Goal: Task Accomplishment & Management: Use online tool/utility

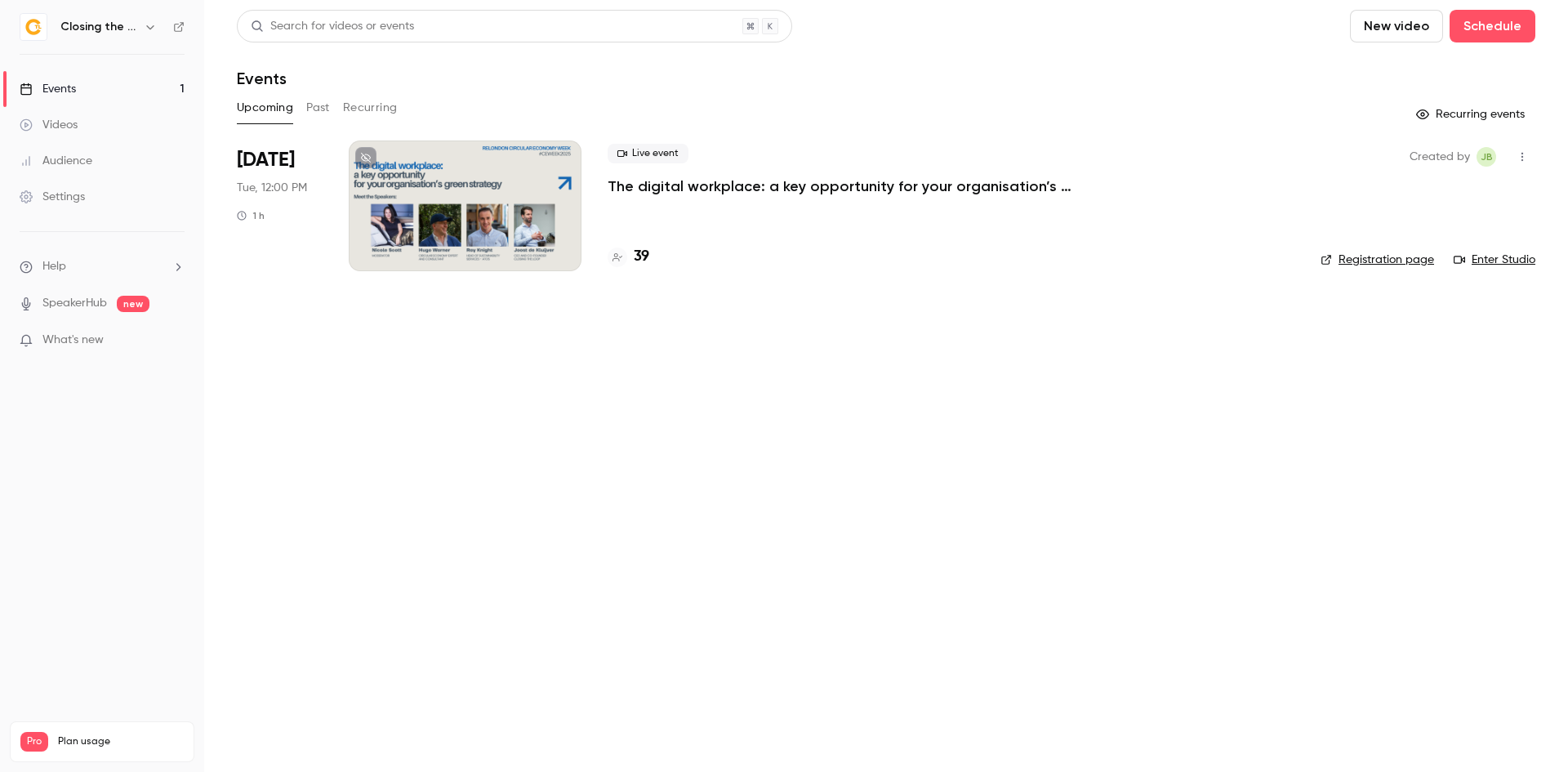
click at [687, 193] on p "The digital workplace: a key opportunity for your organisation’s green strategy" at bounding box center [853, 186] width 490 height 19
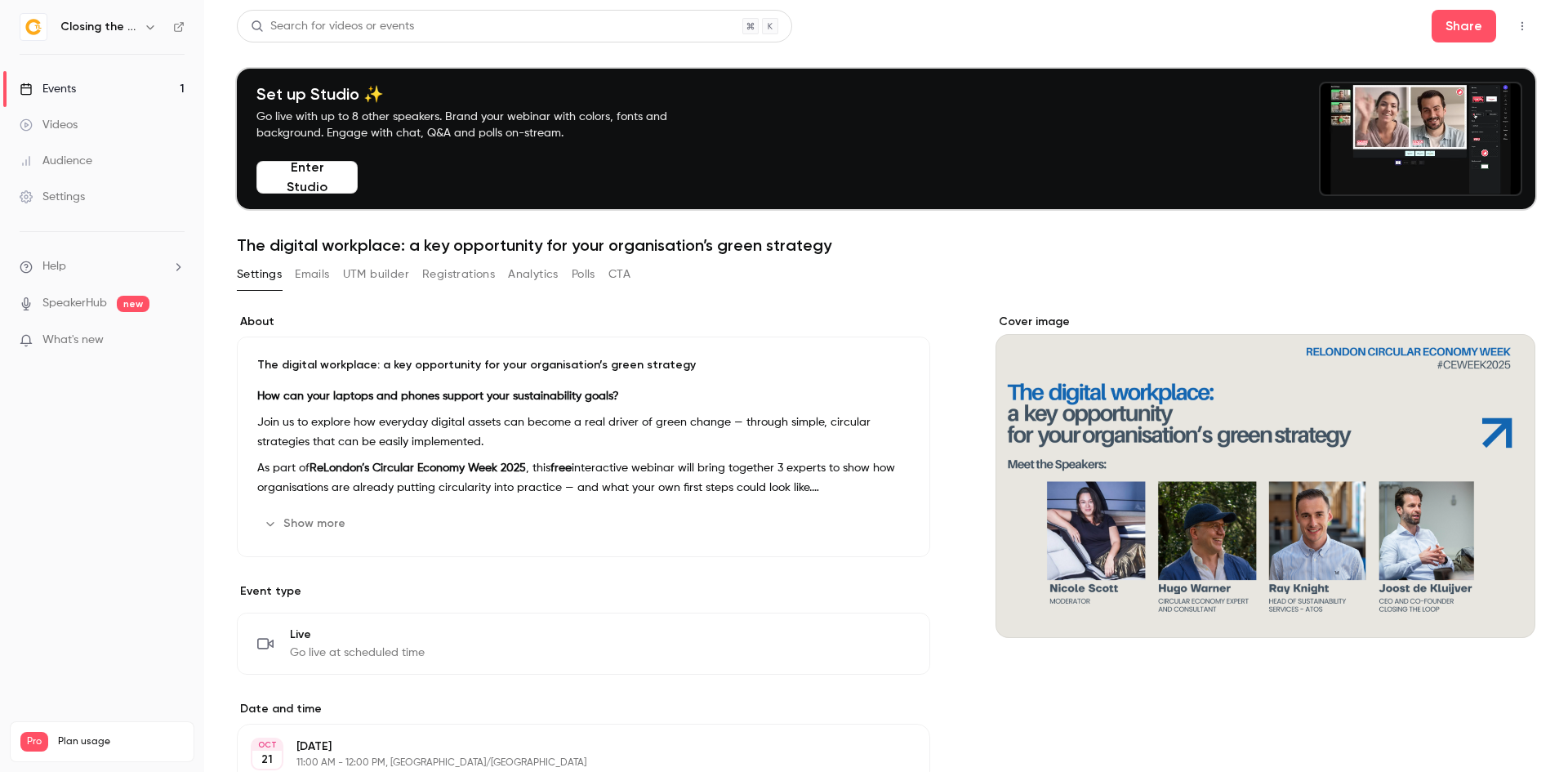
click at [1516, 29] on icon "button" at bounding box center [1522, 26] width 13 height 11
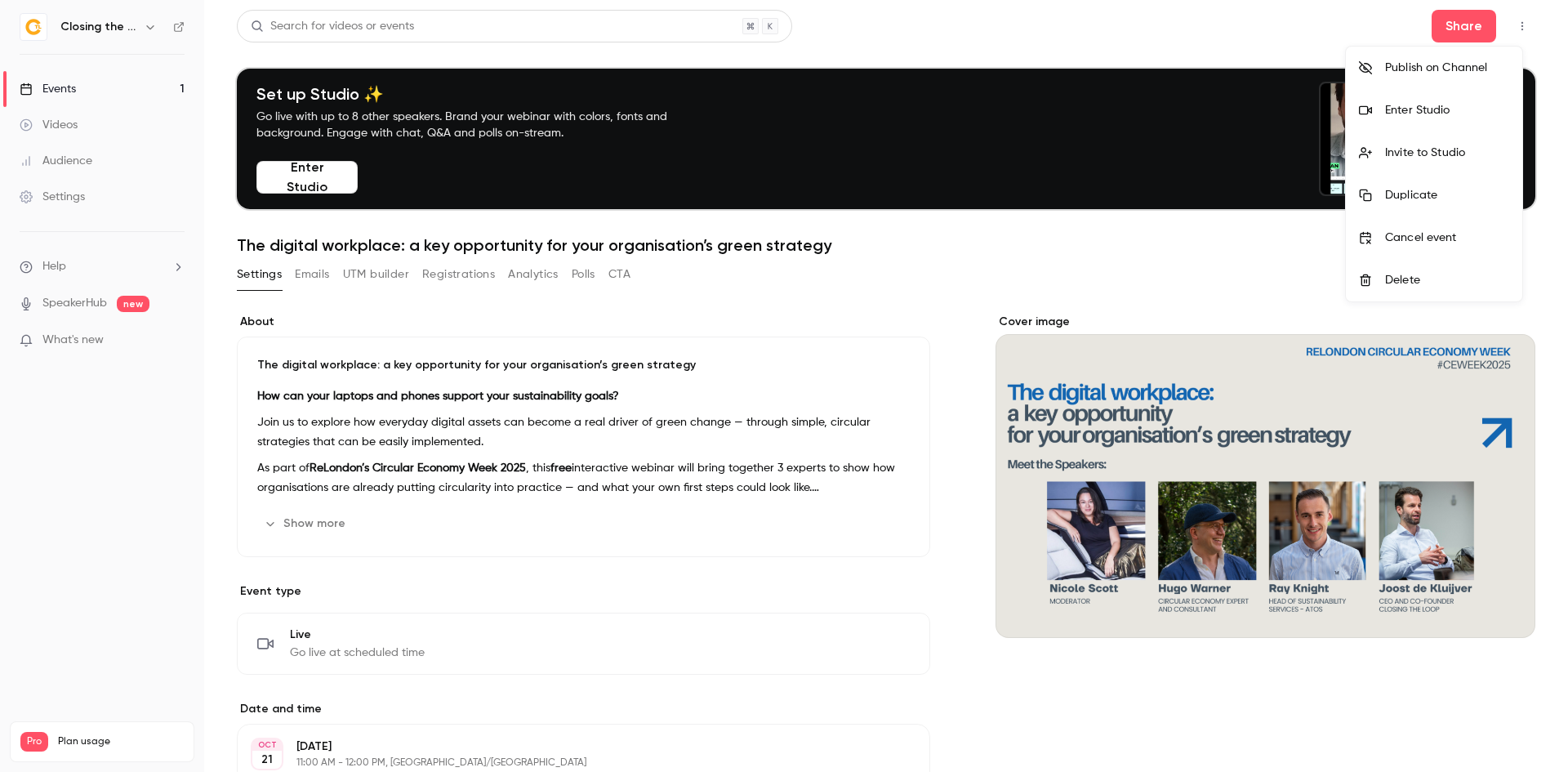
click at [1435, 99] on li "Enter Studio" at bounding box center [1434, 110] width 176 height 42
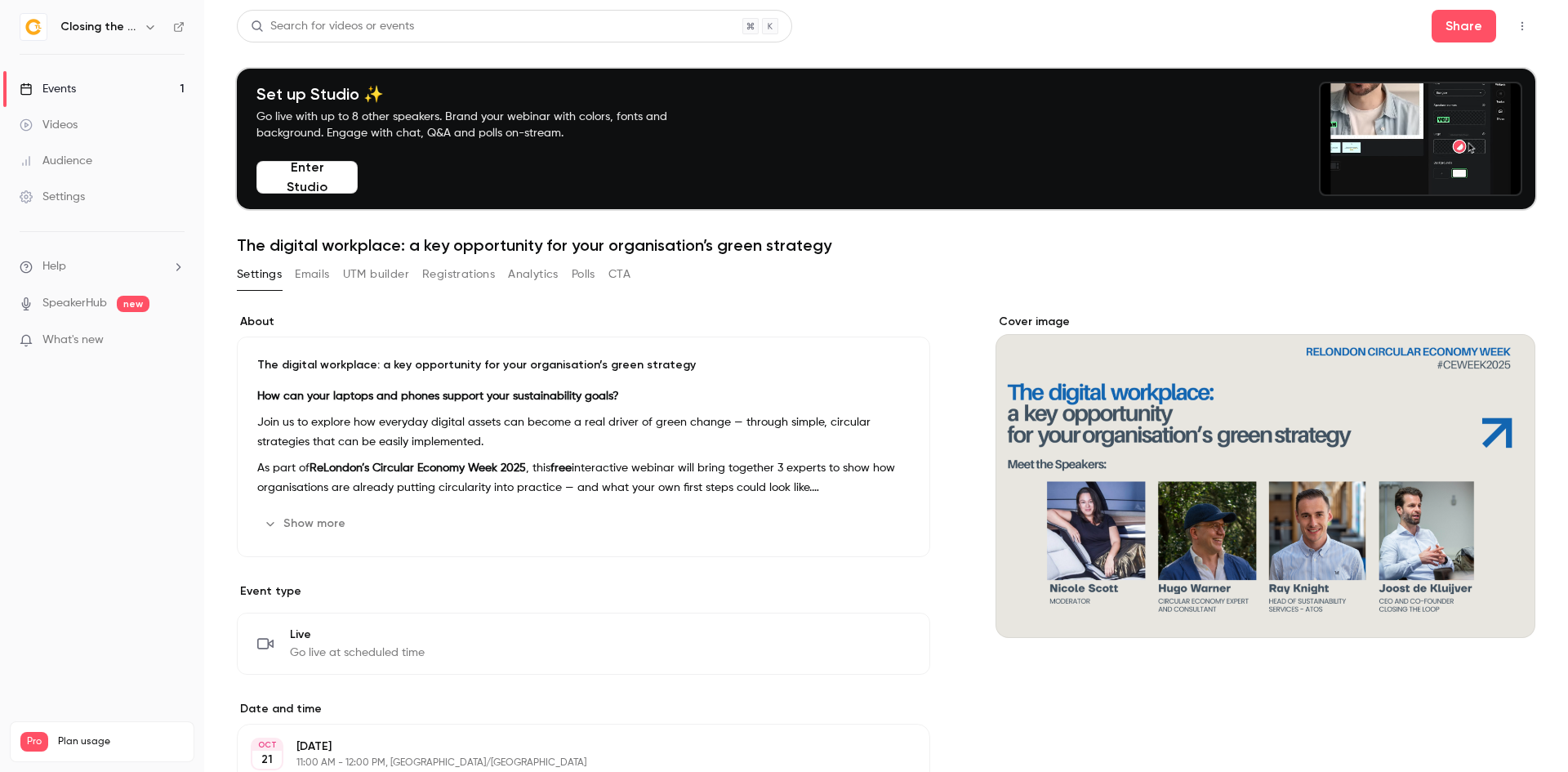
click at [1516, 25] on icon "button" at bounding box center [1522, 26] width 13 height 11
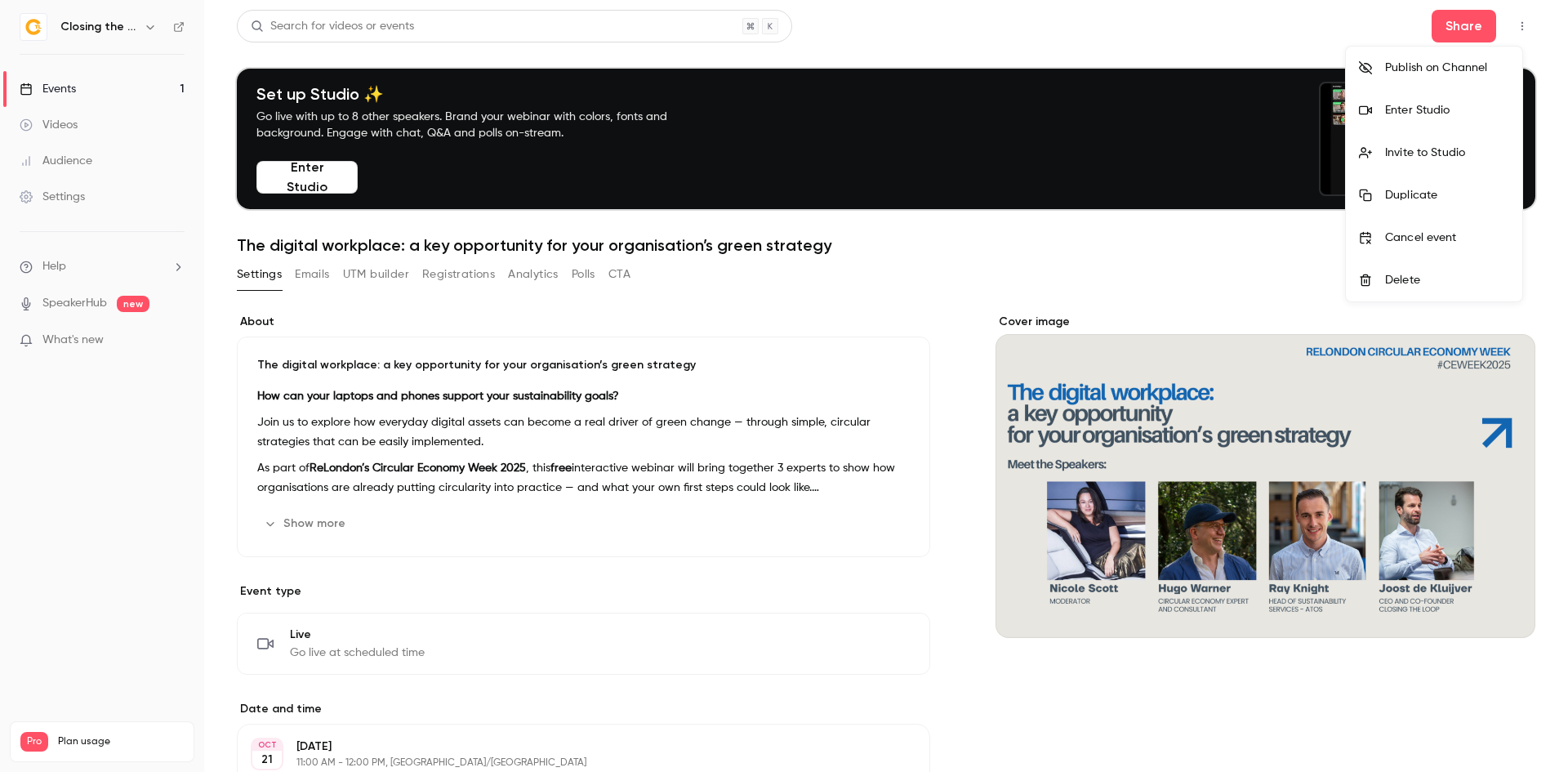
click at [1466, 105] on div "Enter Studio" at bounding box center [1447, 110] width 124 height 17
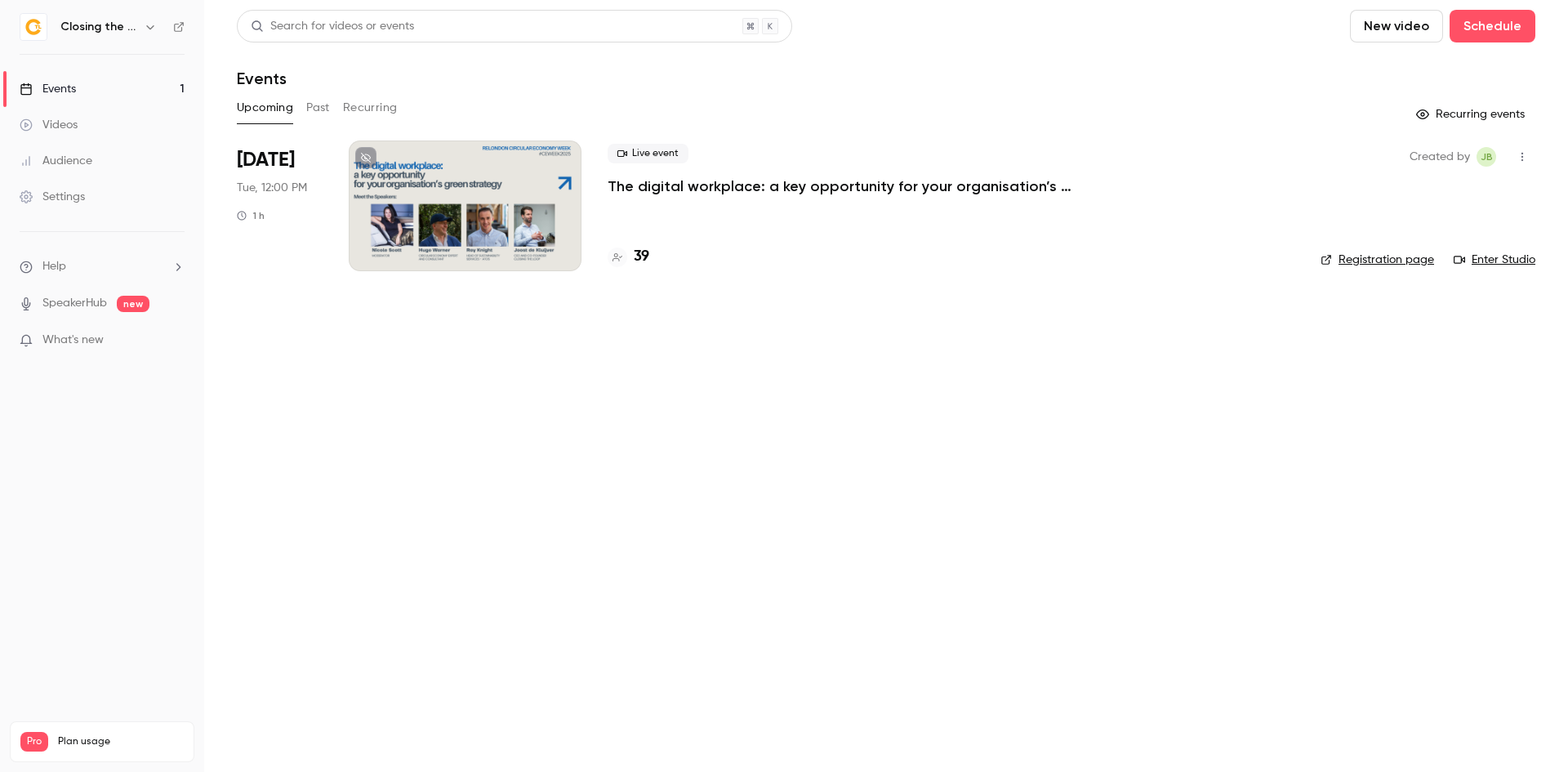
click at [648, 184] on p "The digital workplace: a key opportunity for your organisation’s green strategy" at bounding box center [853, 186] width 490 height 19
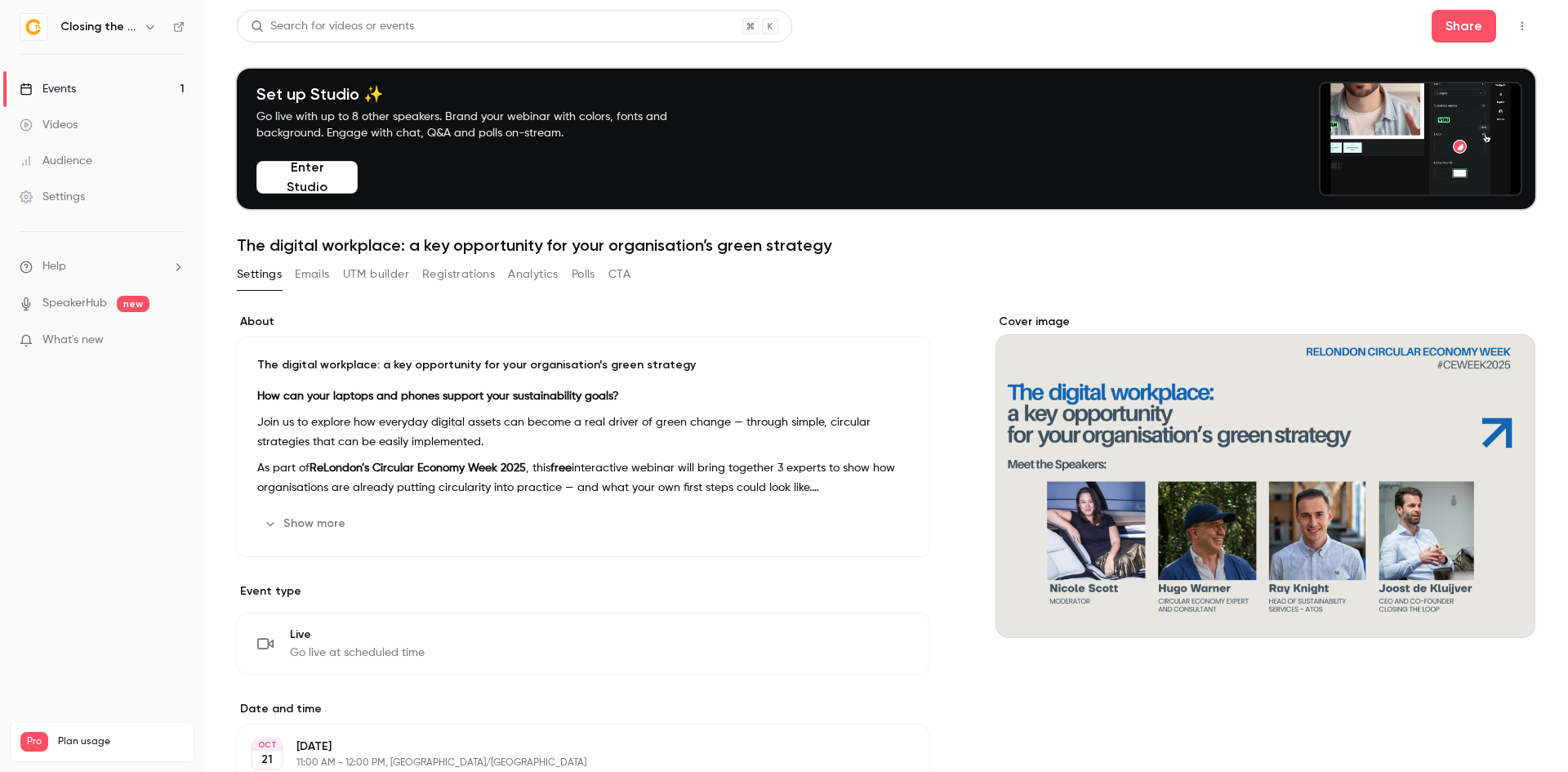
click at [1516, 29] on icon "button" at bounding box center [1522, 26] width 13 height 11
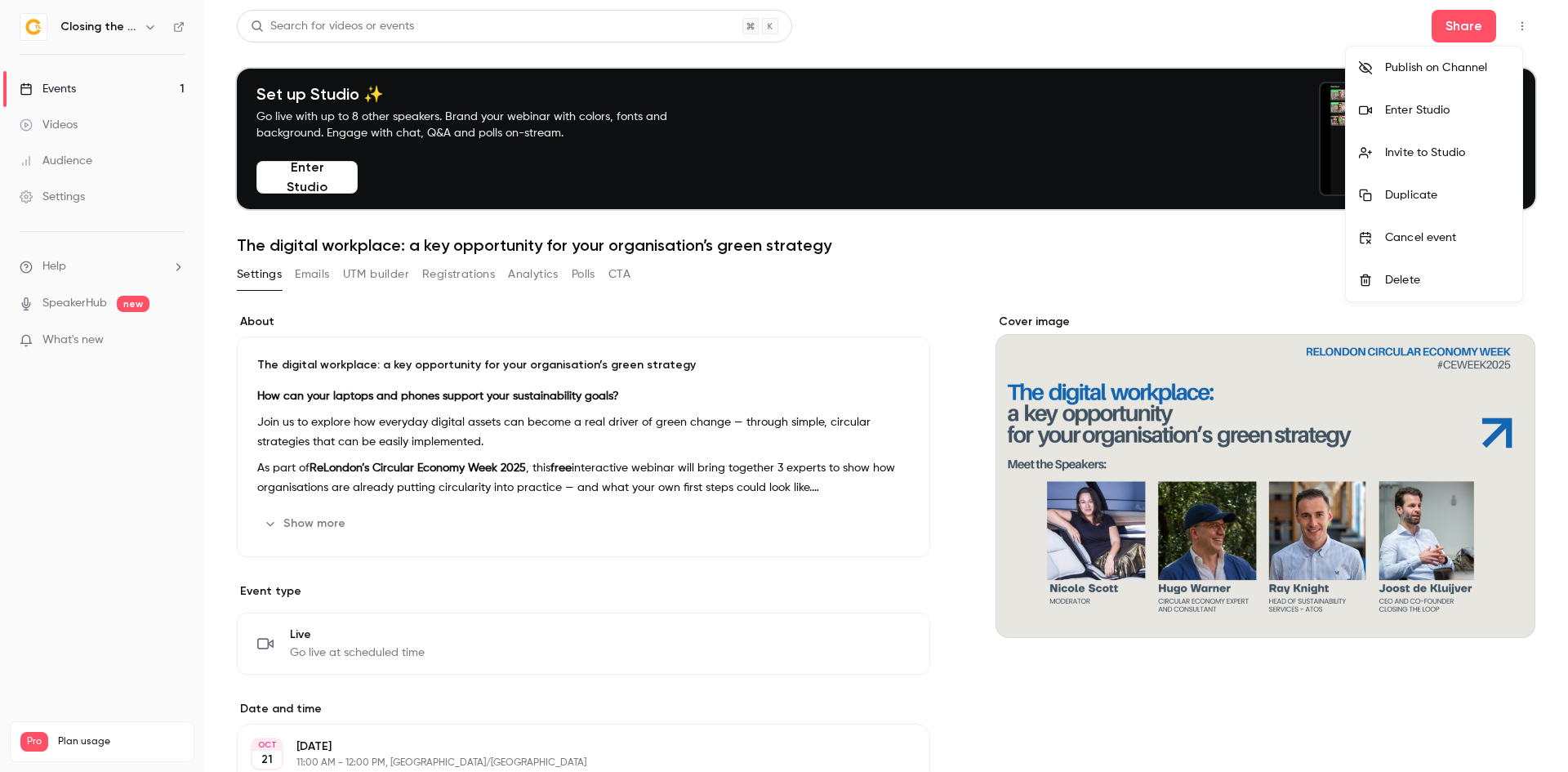
click at [1266, 272] on div at bounding box center [784, 386] width 1568 height 772
